Goal: Contribute content: Add original content to the website for others to see

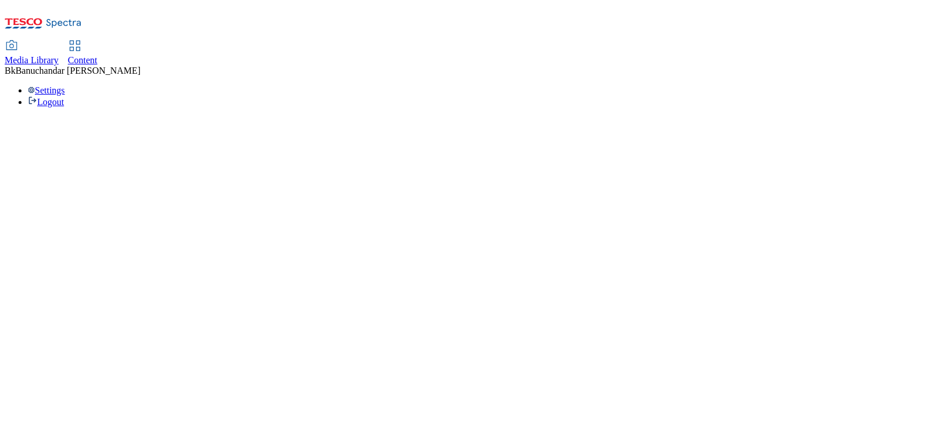
select select "flare-ighs-ce-mktg"
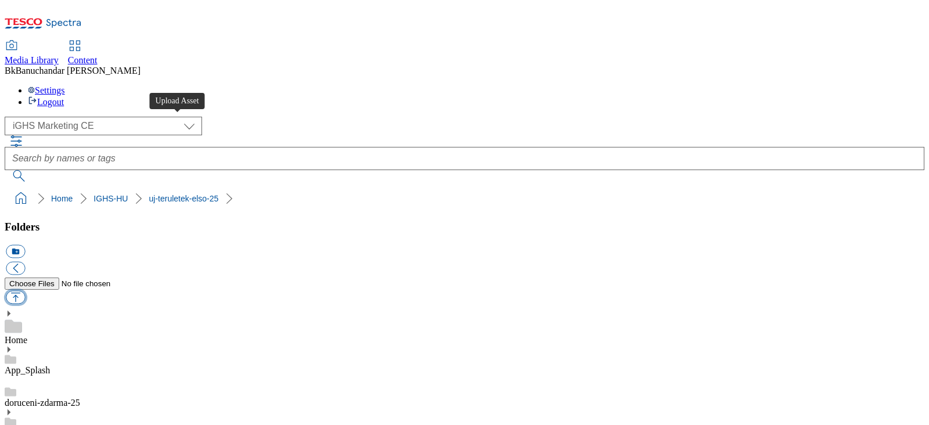
click at [25, 291] on button "button" at bounding box center [15, 297] width 19 height 13
type input "C:\fakepath\map_v2.jpg"
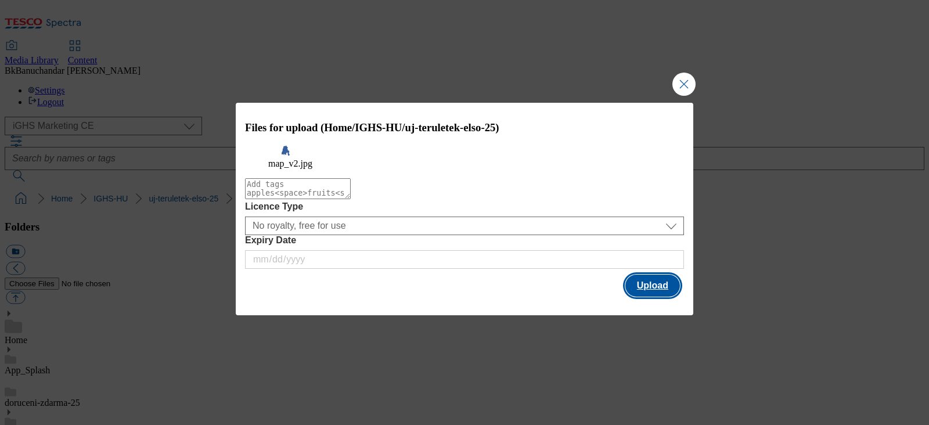
click at [657, 297] on button "Upload" at bounding box center [652, 286] width 55 height 22
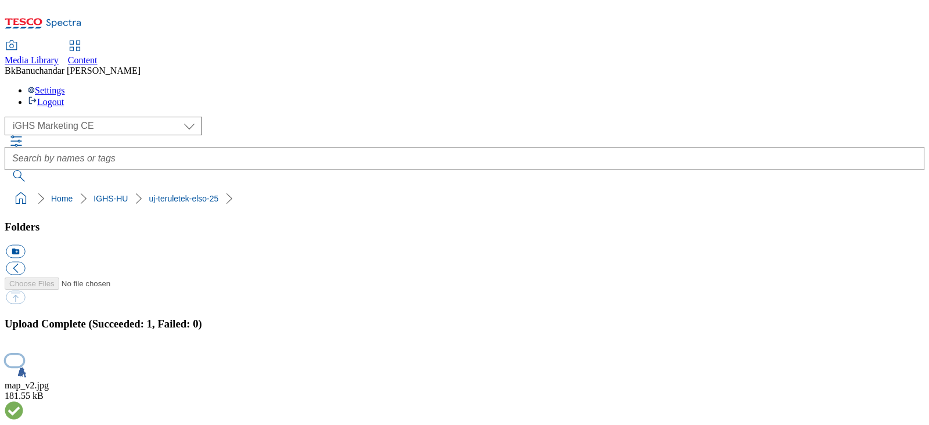
click at [23, 355] on button "button" at bounding box center [14, 360] width 17 height 11
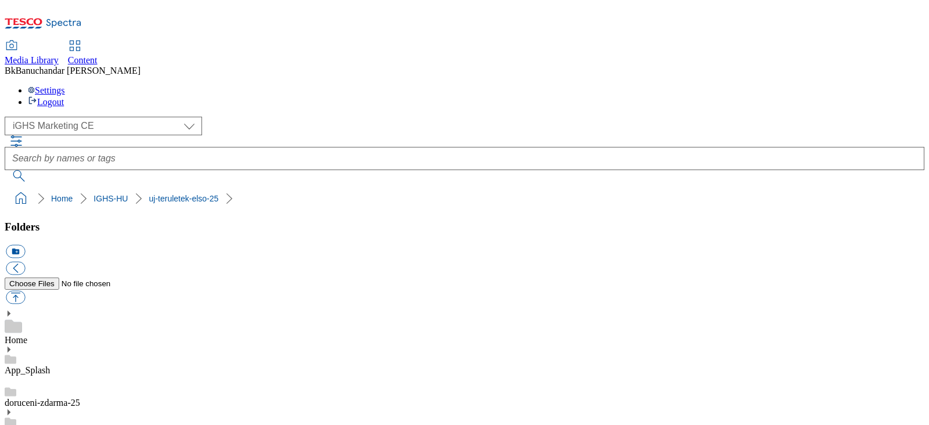
click at [25, 291] on button "button" at bounding box center [15, 297] width 19 height 13
type input "C:\fakepath\map_v3.jpg"
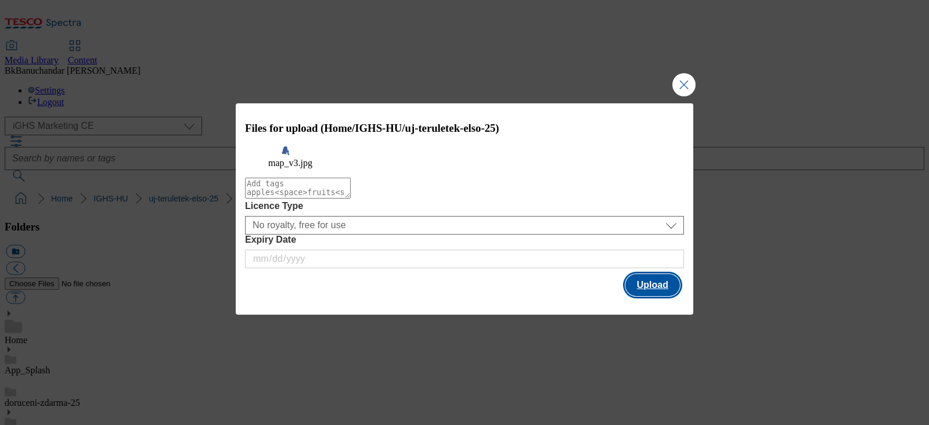
click at [648, 293] on button "Upload" at bounding box center [652, 285] width 55 height 22
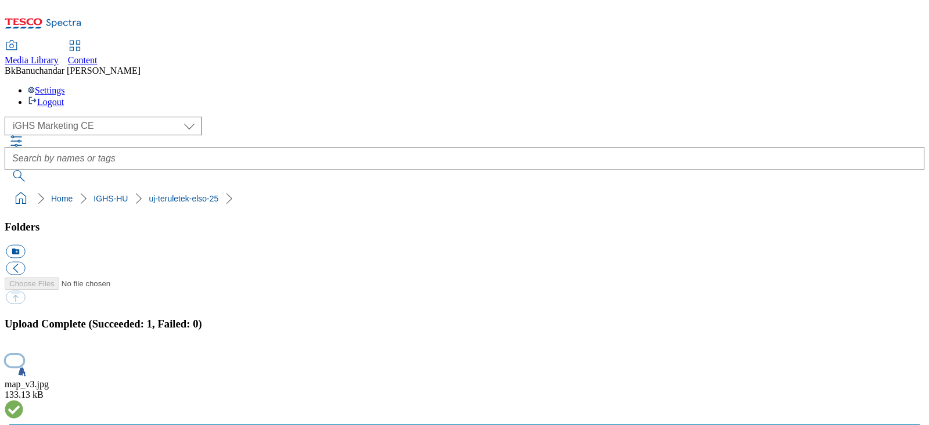
click at [23, 355] on button "button" at bounding box center [14, 360] width 17 height 11
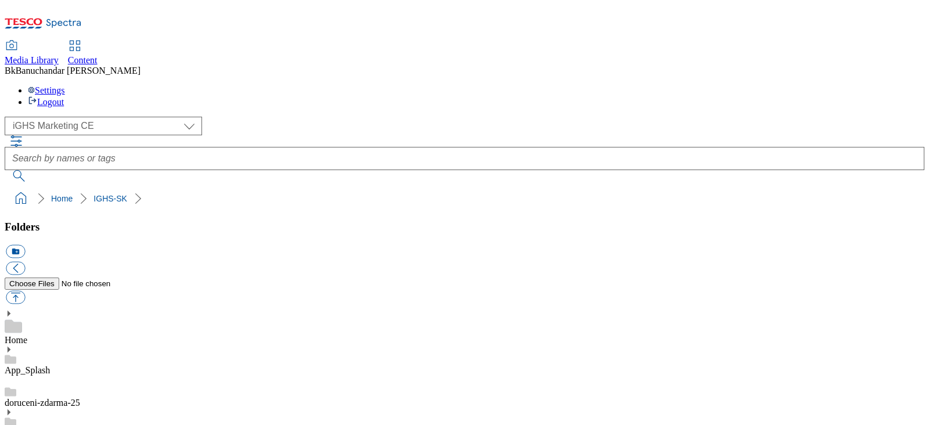
scroll to position [5006, 0]
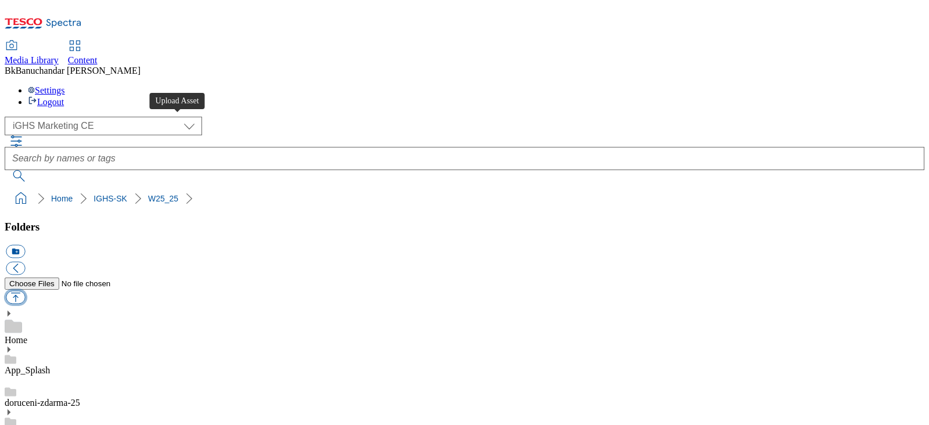
click at [25, 291] on button "button" at bounding box center [15, 297] width 19 height 13
type input "C:\fakepath\slide_2_en_v1.jpg"
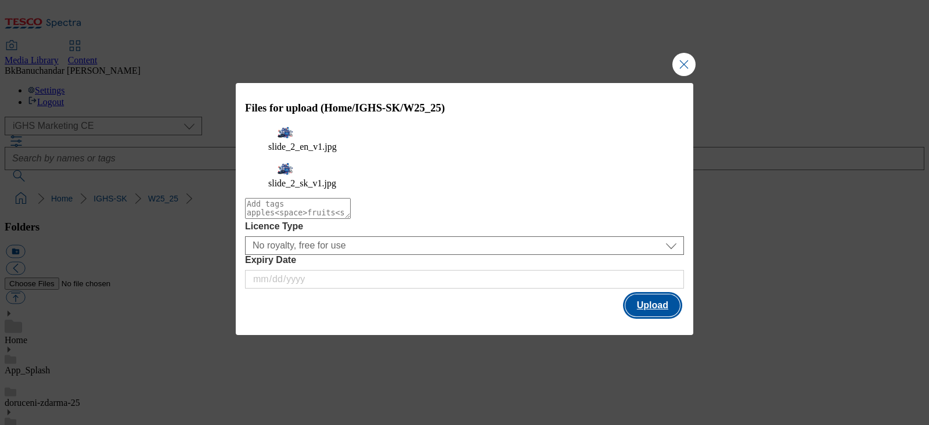
click at [655, 305] on button "Upload" at bounding box center [652, 305] width 55 height 22
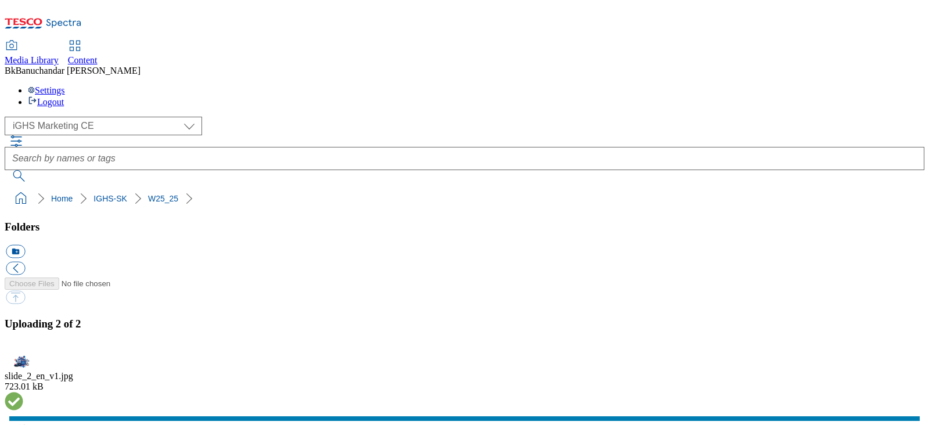
scroll to position [737, 0]
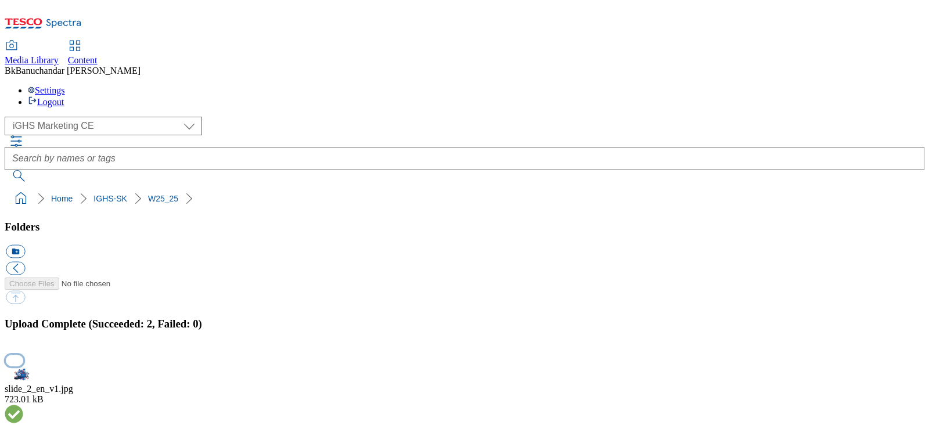
click at [23, 355] on button "button" at bounding box center [14, 360] width 17 height 11
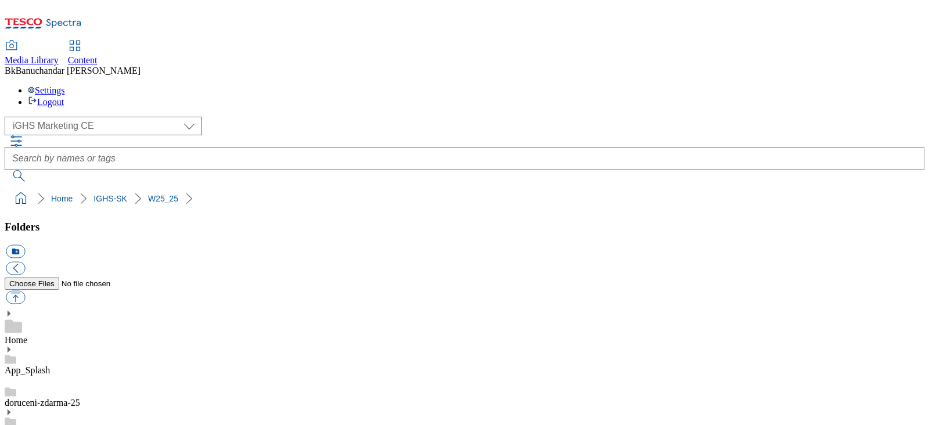
click at [25, 291] on button "button" at bounding box center [15, 297] width 19 height 13
type input "C:\fakepath\slide_2_v3_sk.jpg"
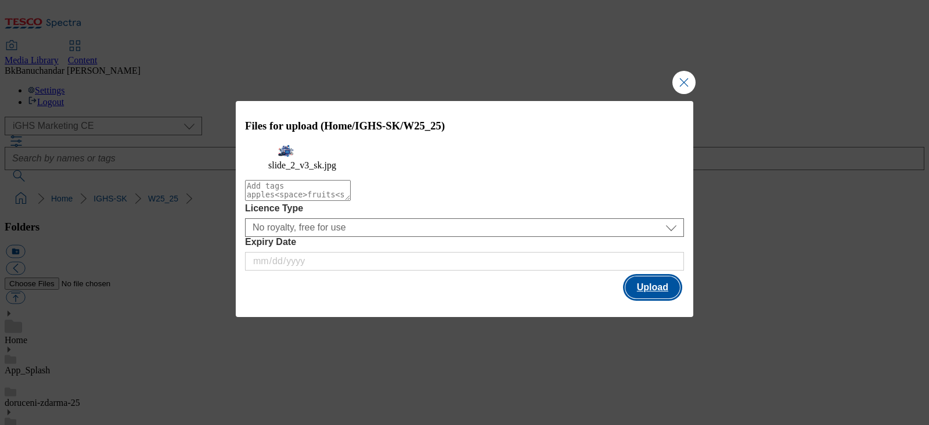
click at [657, 298] on button "Upload" at bounding box center [652, 287] width 55 height 22
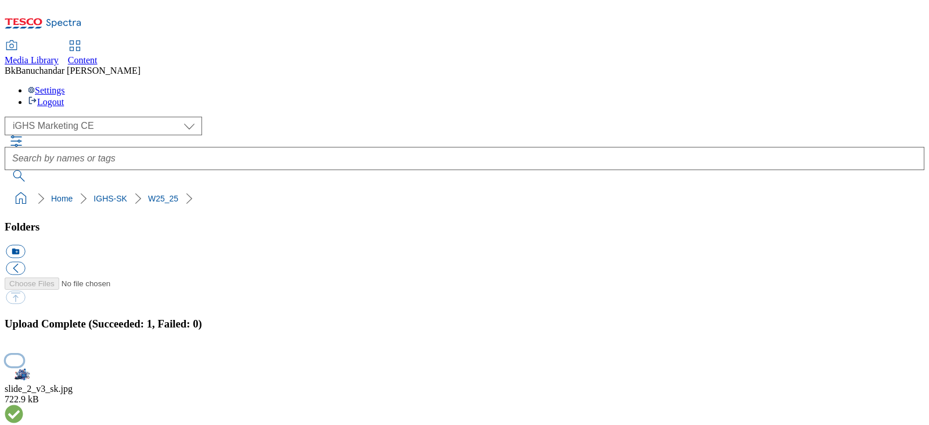
click at [23, 355] on button "button" at bounding box center [14, 360] width 17 height 11
